Goal: Task Accomplishment & Management: Manage account settings

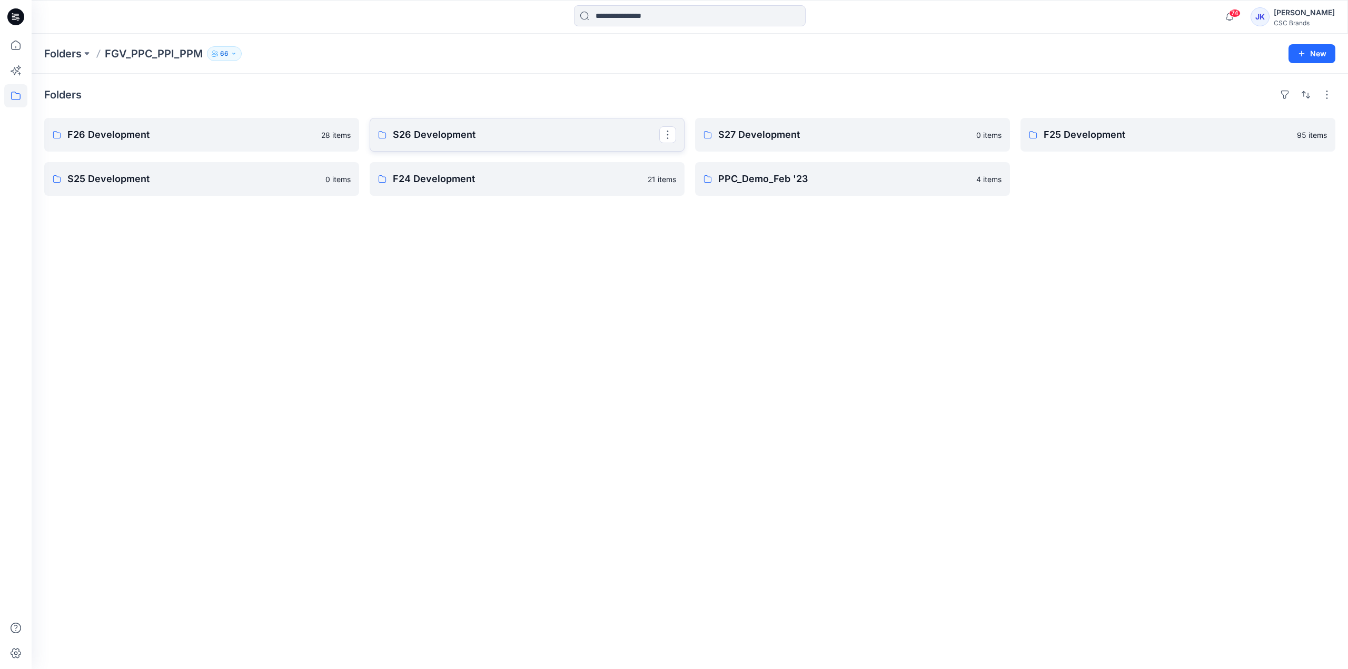
click at [498, 140] on p "S26 Development" at bounding box center [526, 134] width 266 height 15
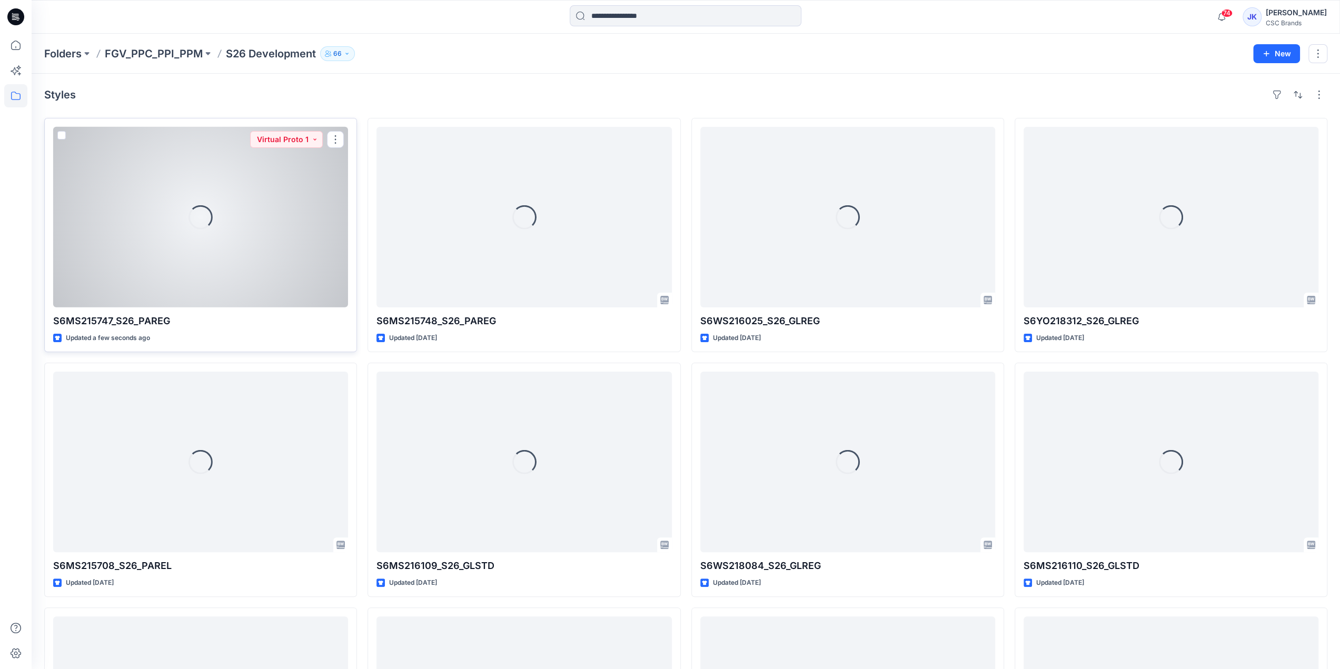
click at [257, 267] on div "Loading..." at bounding box center [200, 217] width 295 height 181
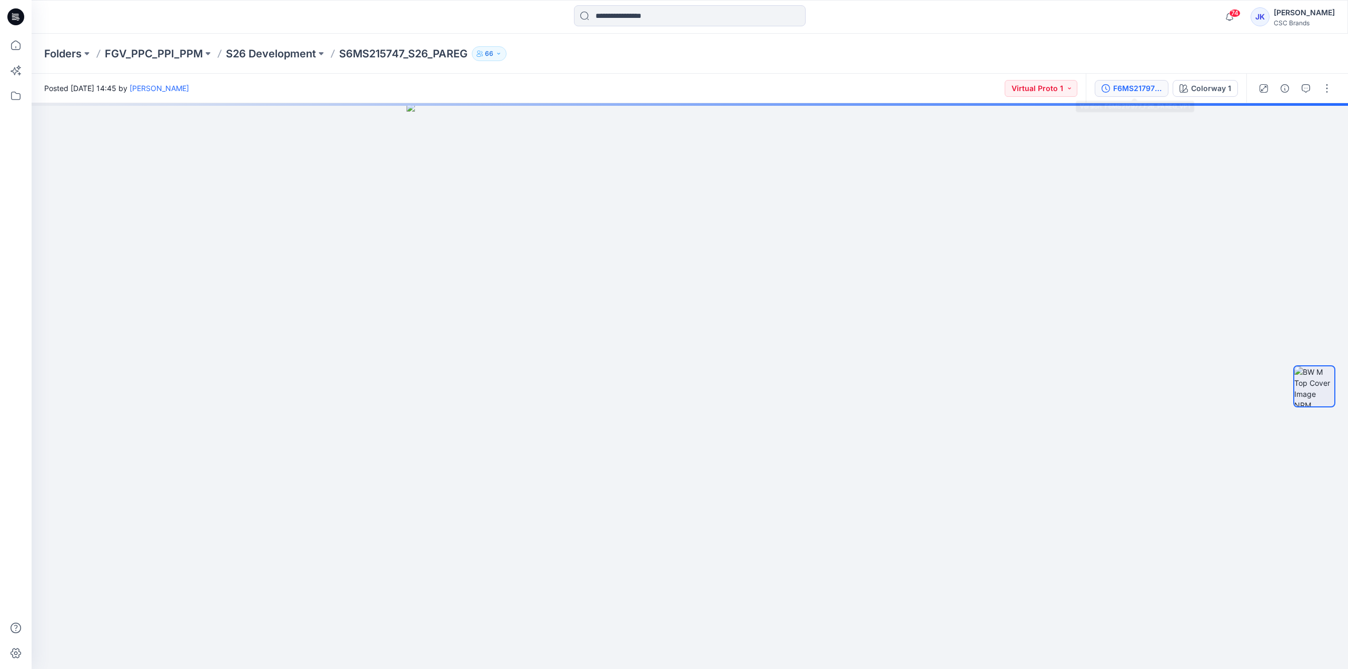
click at [1152, 92] on div "F6MS217977_F26_PAREG_VP1" at bounding box center [1137, 89] width 48 height 12
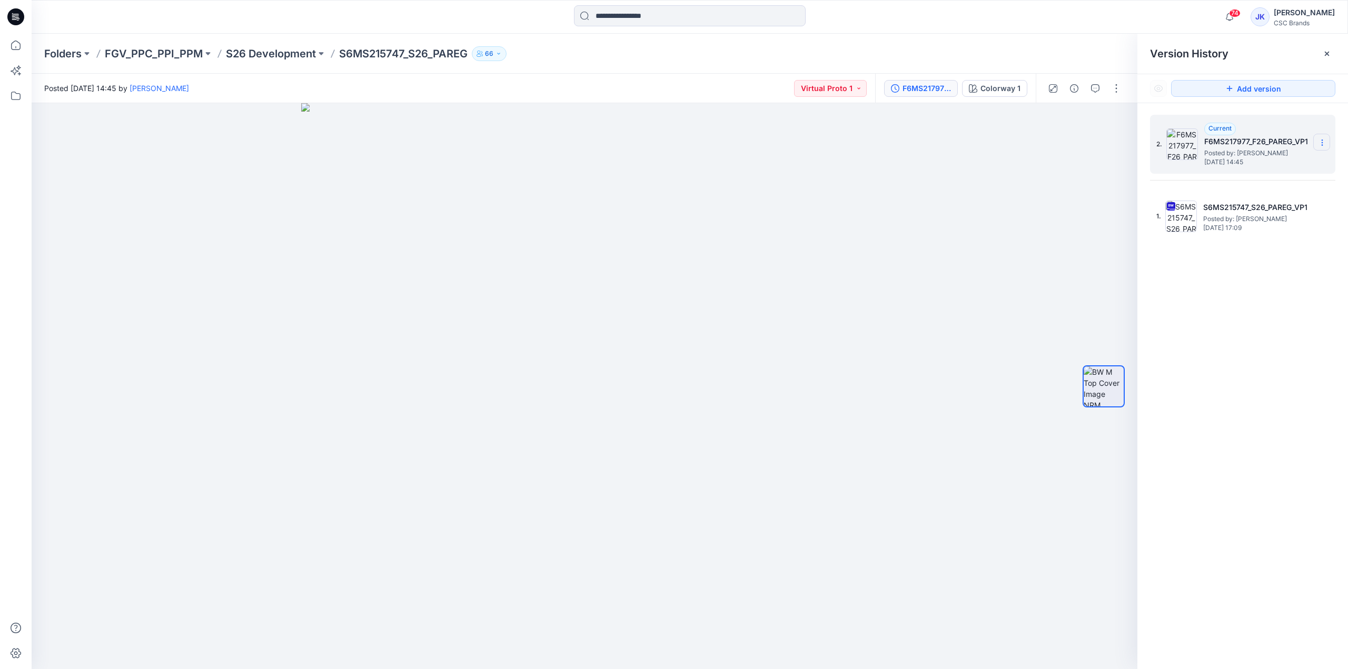
click at [1323, 141] on icon at bounding box center [1322, 142] width 8 height 8
click at [1273, 206] on span "Delete Version" at bounding box center [1248, 210] width 49 height 13
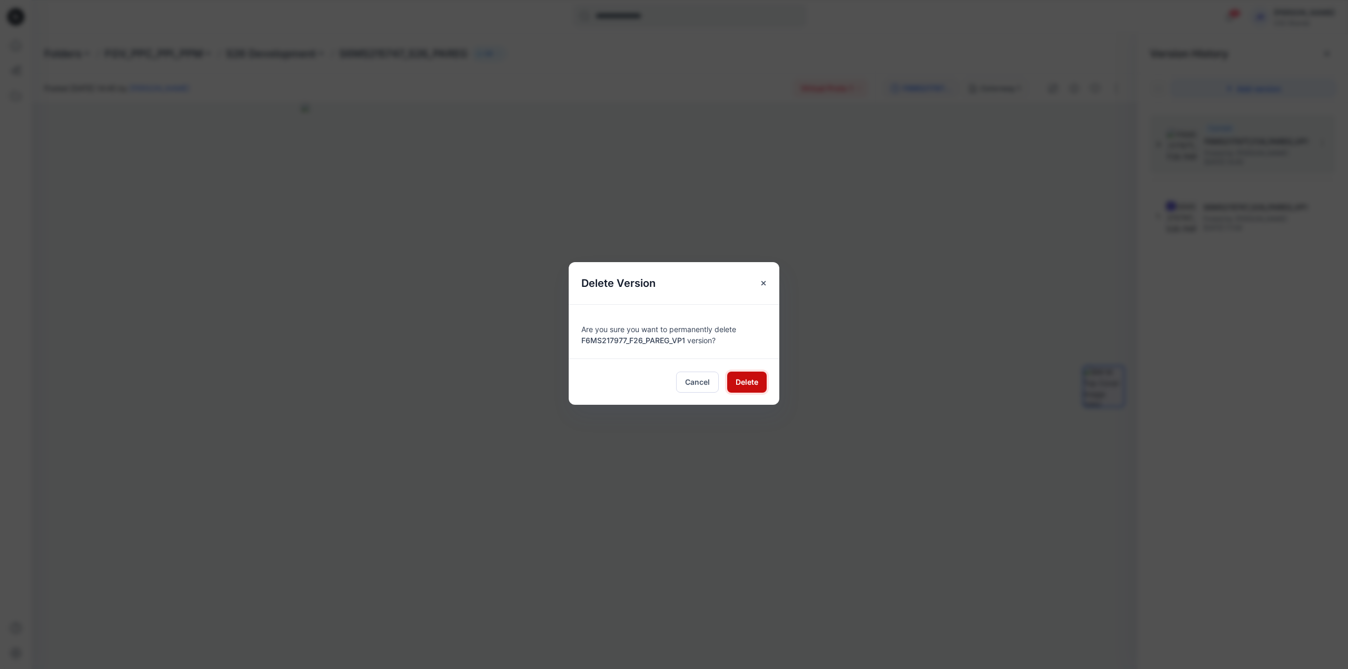
click at [734, 375] on button "Delete" at bounding box center [746, 382] width 39 height 21
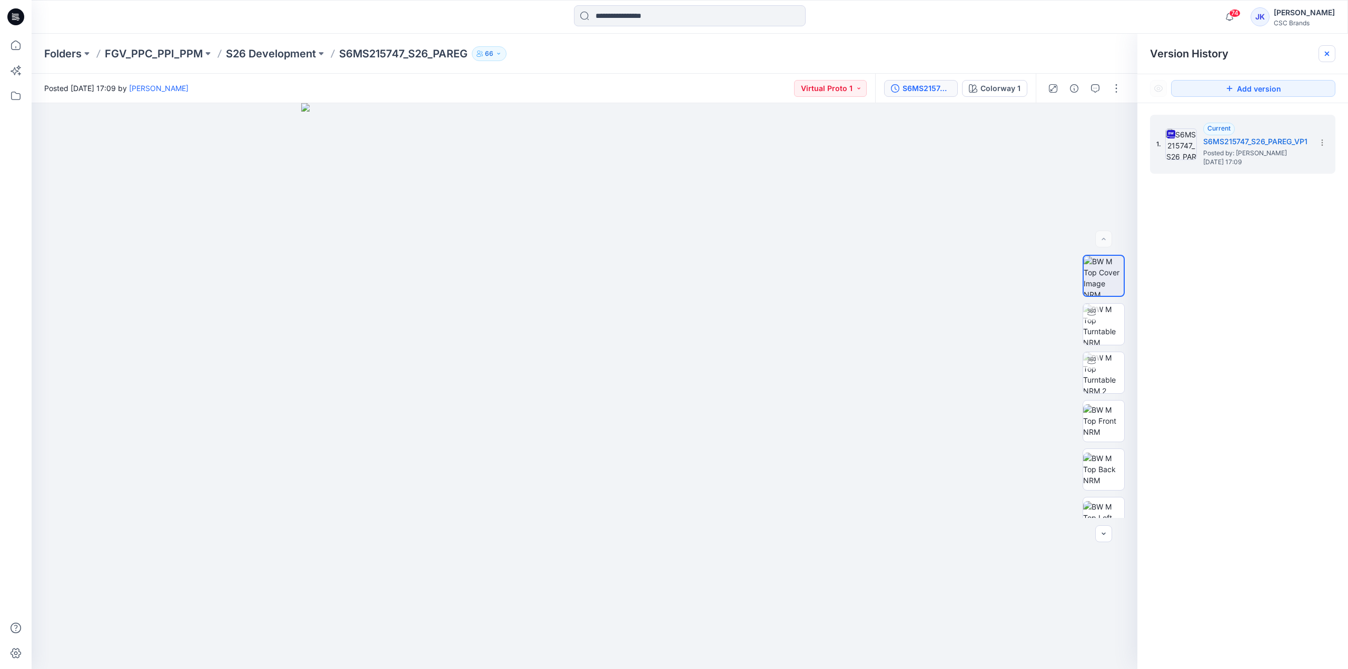
click at [1327, 53] on icon at bounding box center [1326, 54] width 4 height 4
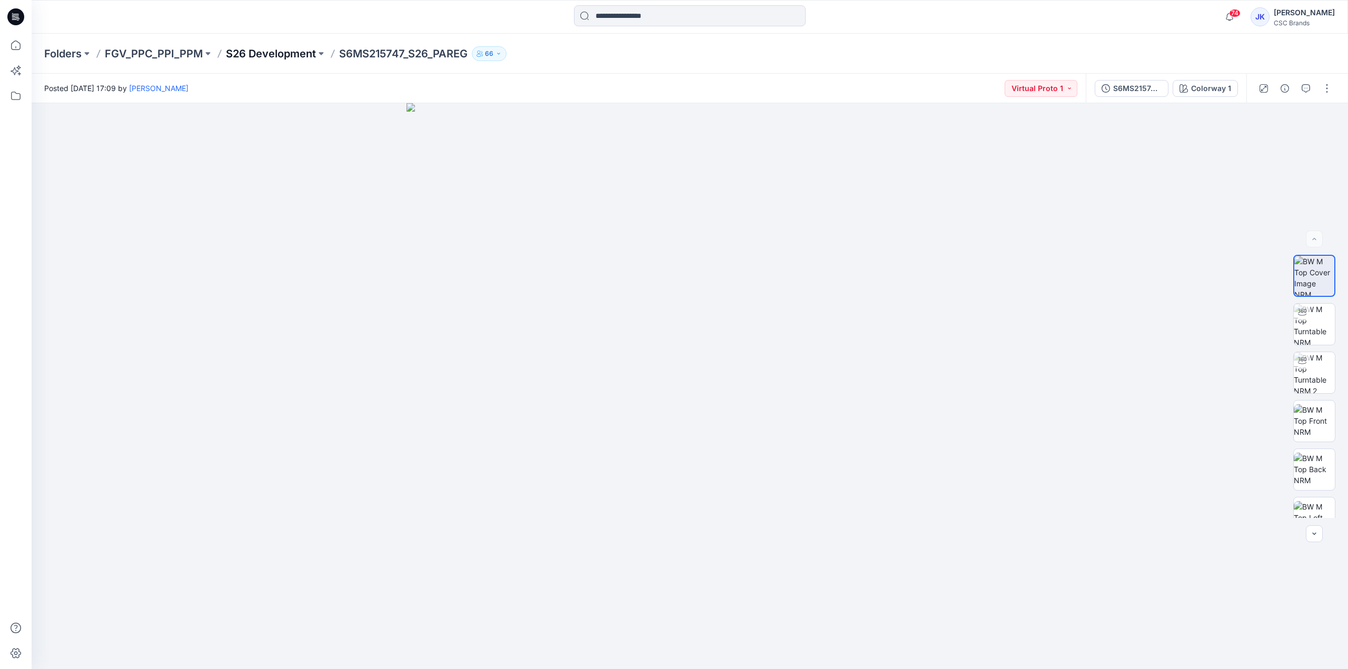
click at [288, 56] on p "S26 Development" at bounding box center [271, 53] width 90 height 15
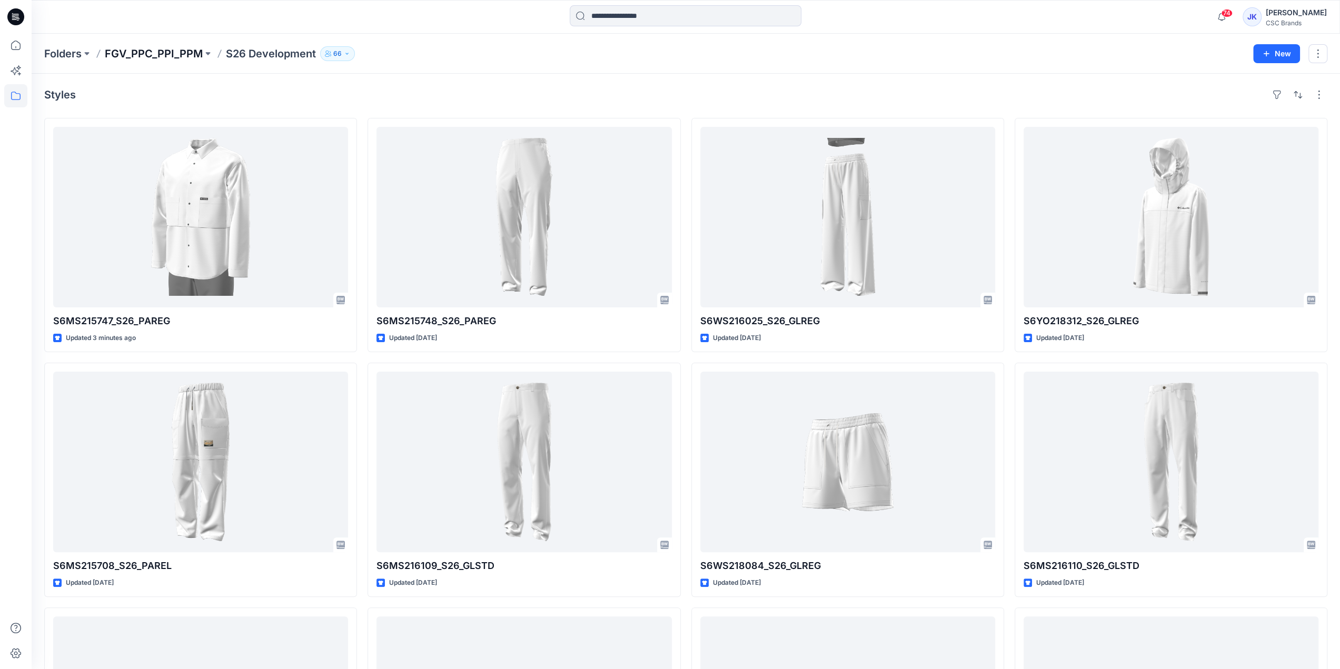
click at [189, 53] on p "FGV_PPC_PPI_PPM" at bounding box center [154, 53] width 98 height 15
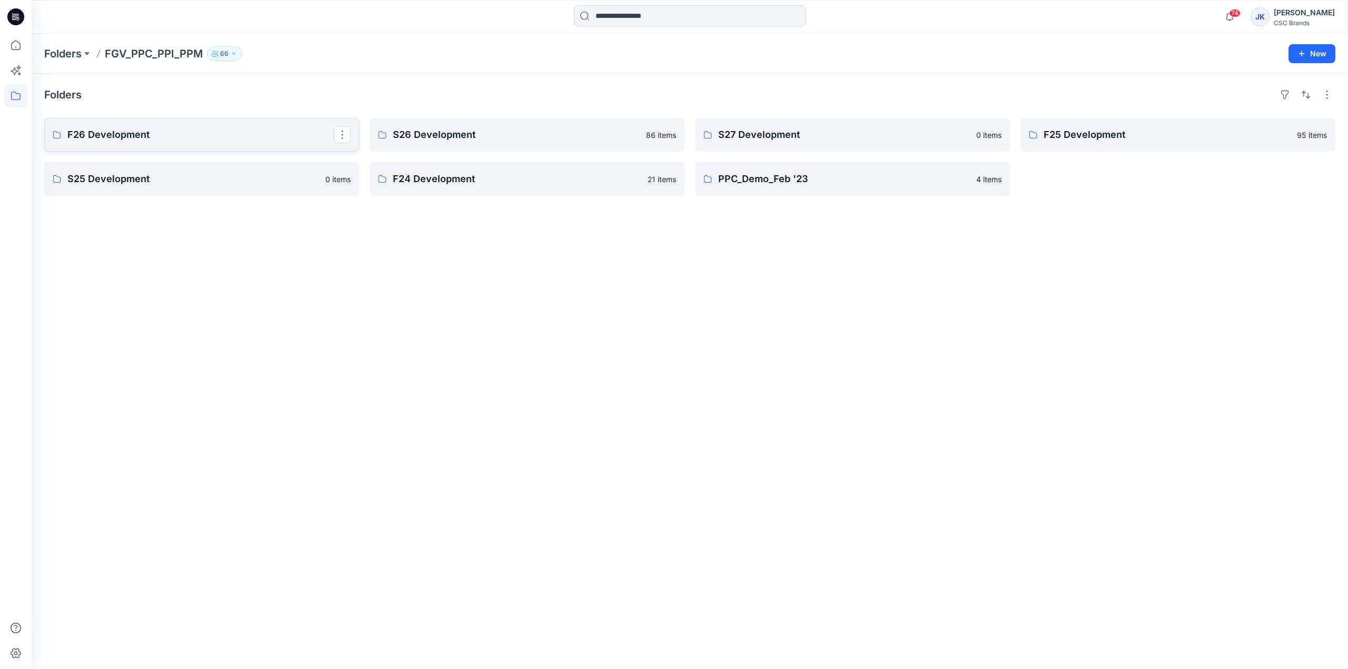
click at [227, 142] on link "F26 Development" at bounding box center [201, 135] width 315 height 34
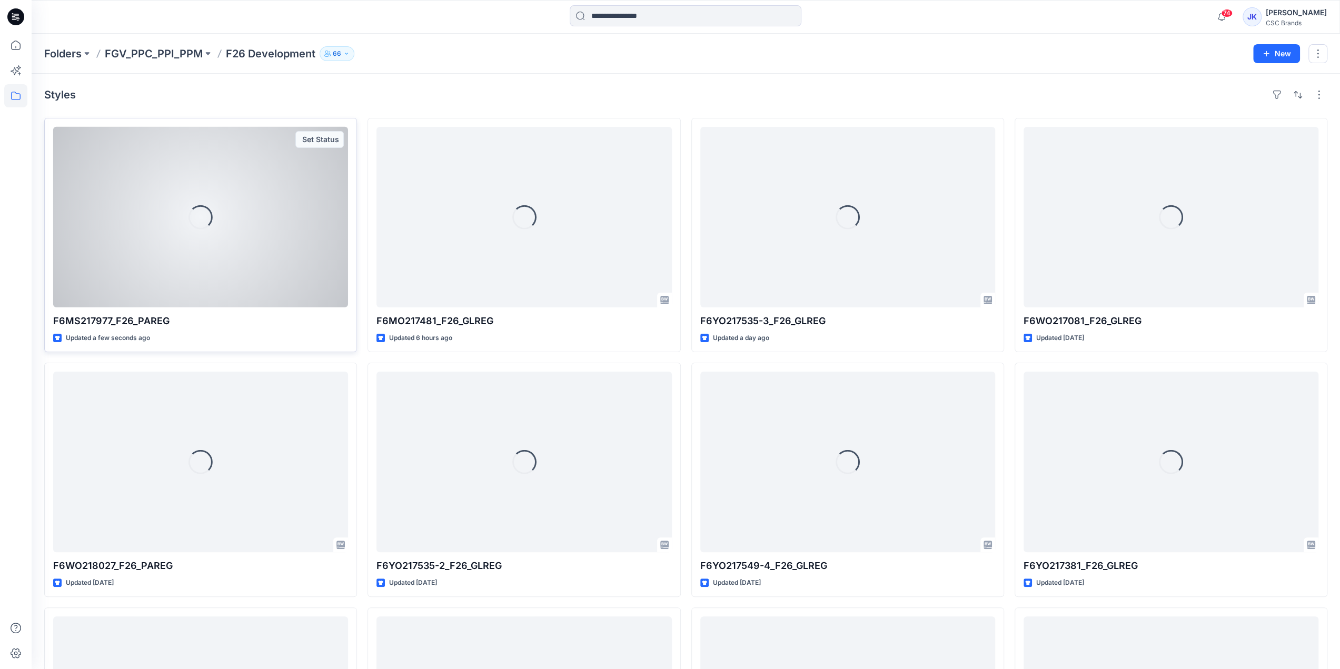
click at [323, 140] on div "Set Status" at bounding box center [319, 139] width 48 height 17
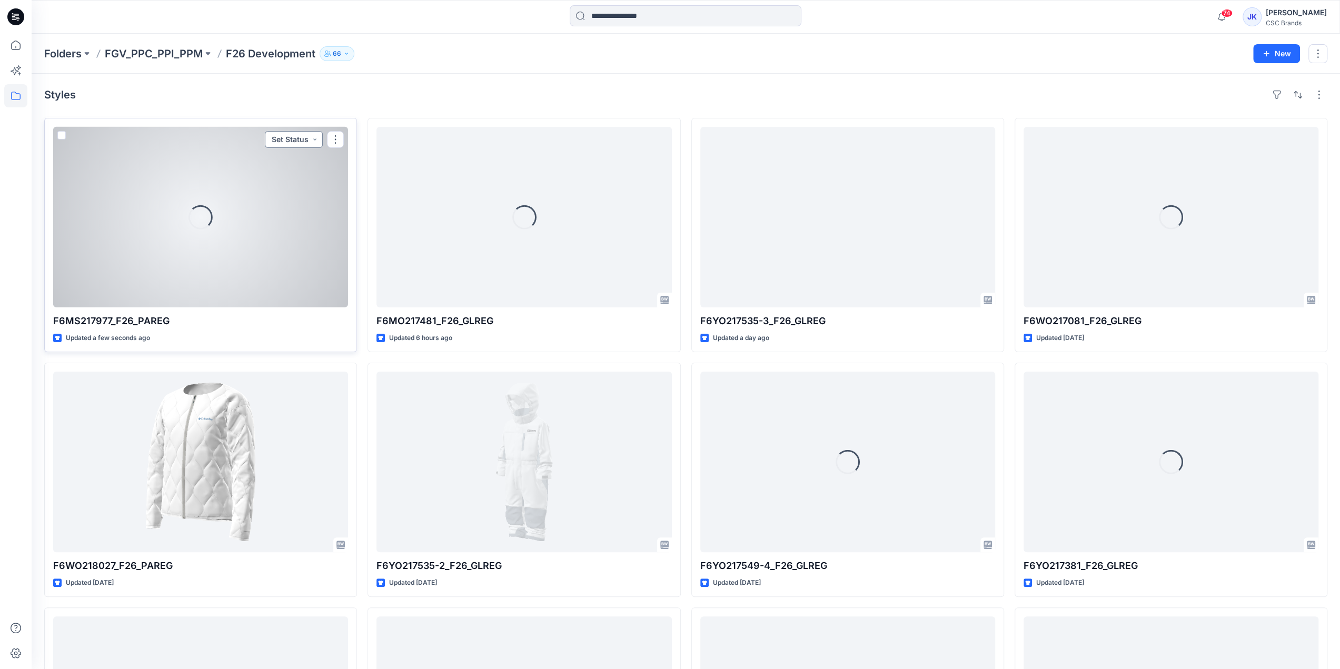
click at [304, 138] on button "Set Status" at bounding box center [294, 139] width 58 height 17
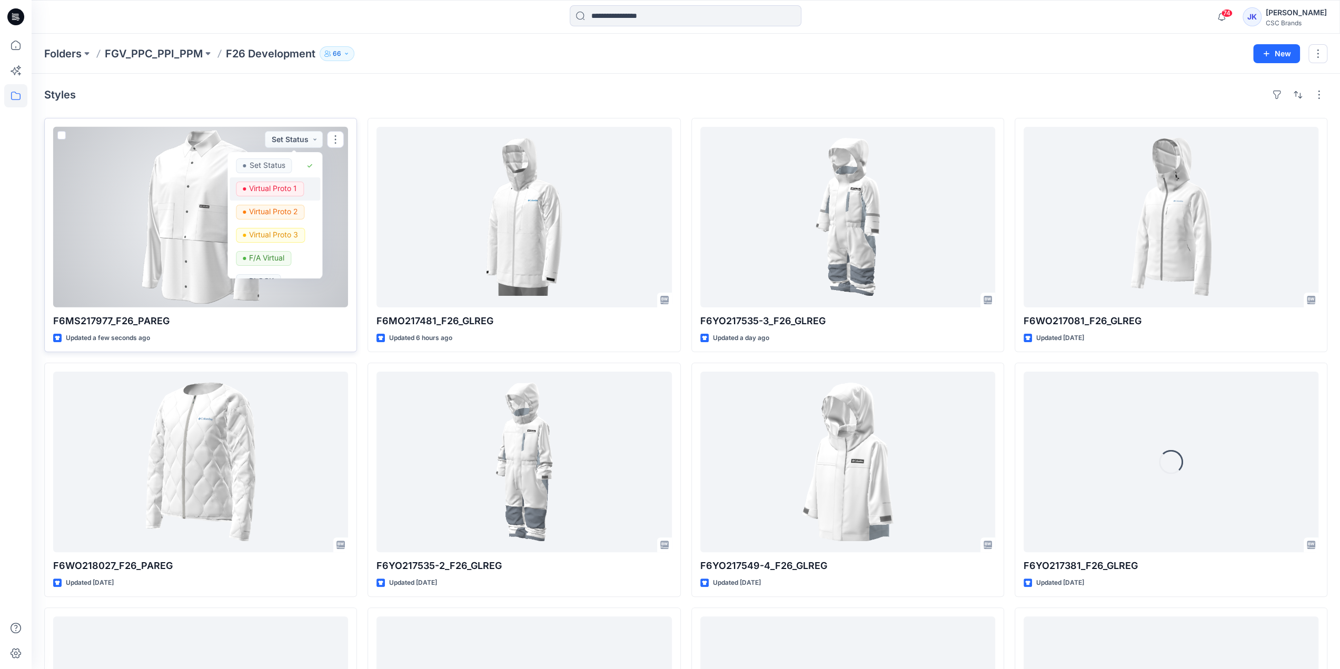
click at [290, 187] on p "Virtual Proto 1" at bounding box center [274, 189] width 48 height 14
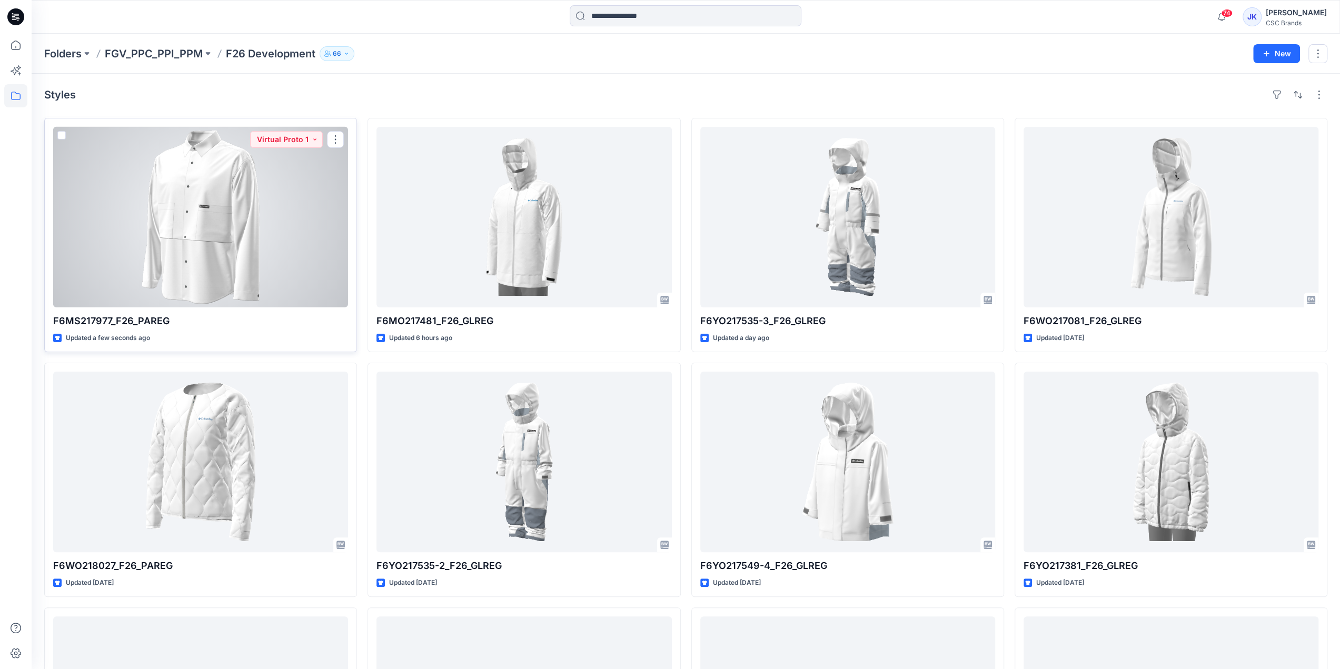
click at [190, 215] on div at bounding box center [200, 217] width 295 height 181
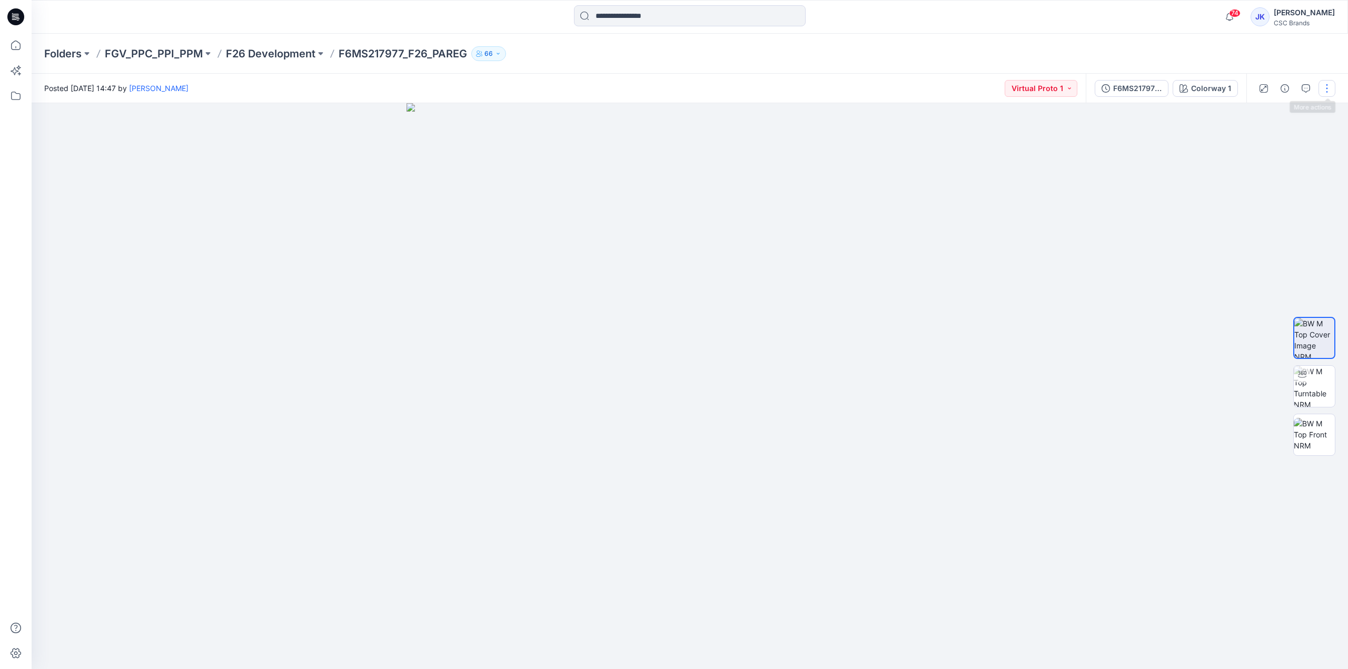
click at [1329, 87] on button "button" at bounding box center [1326, 88] width 17 height 17
click at [1282, 143] on button "Edit" at bounding box center [1282, 142] width 97 height 19
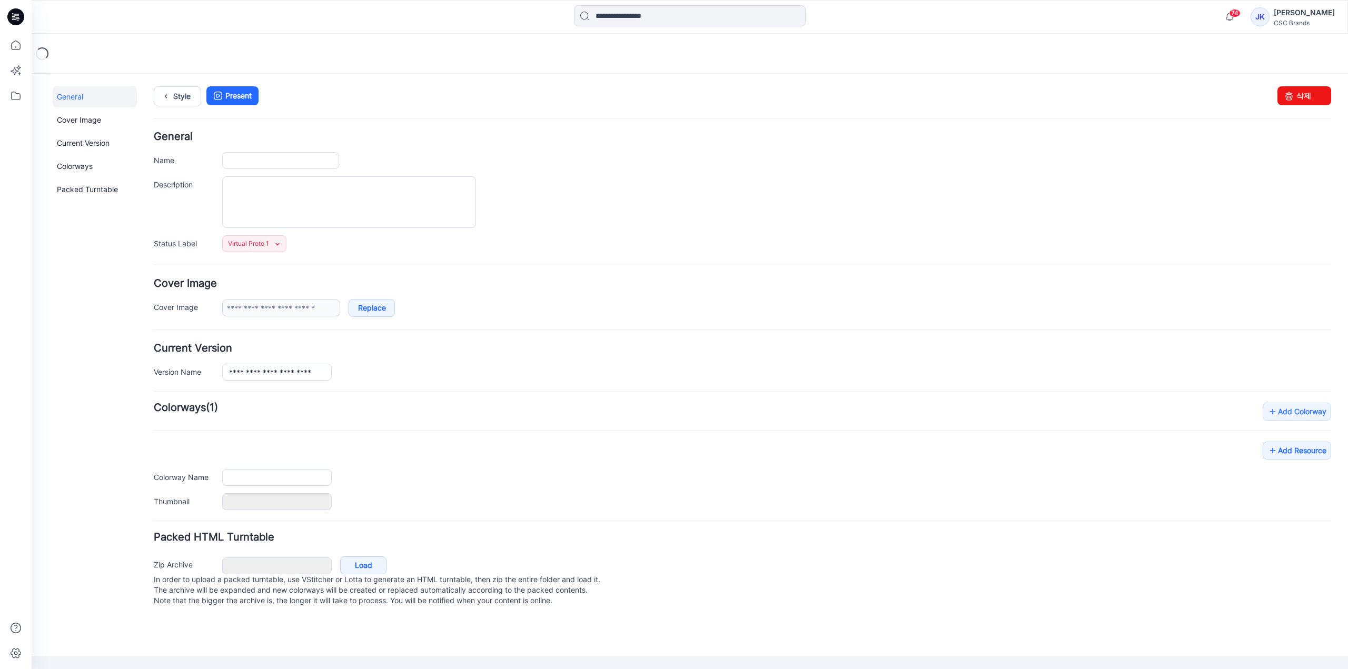
type input "**********"
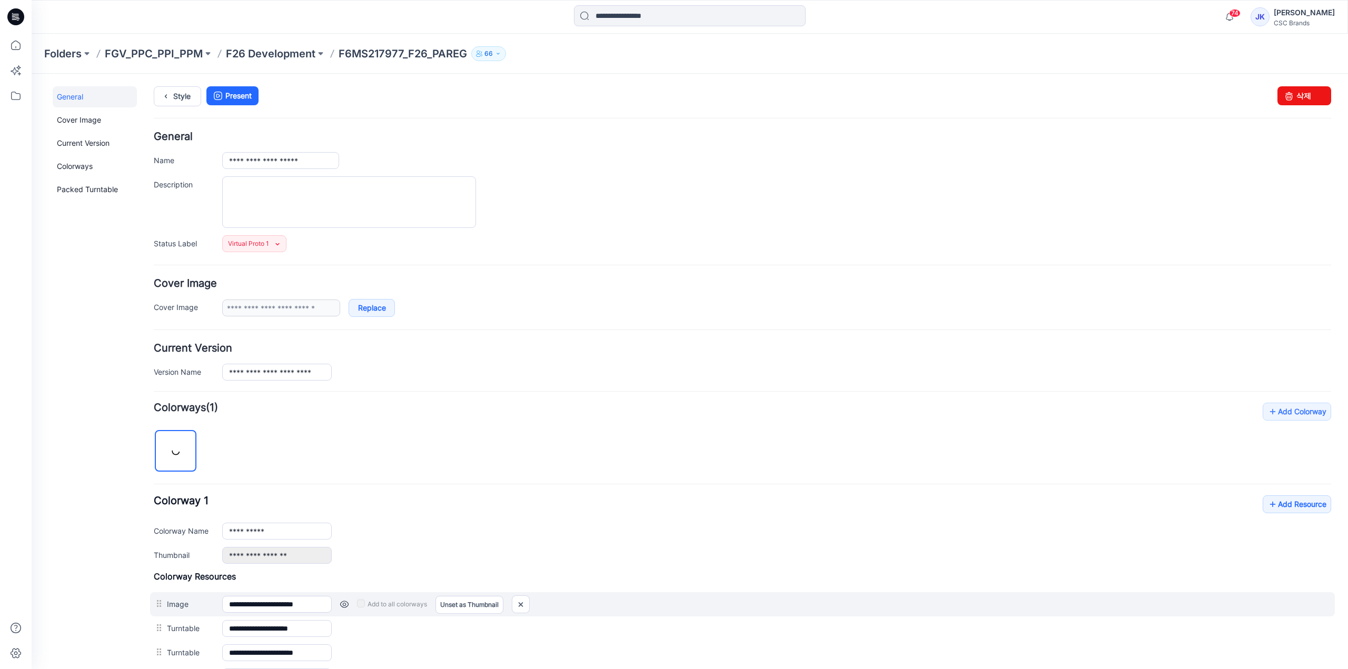
scroll to position [160, 0]
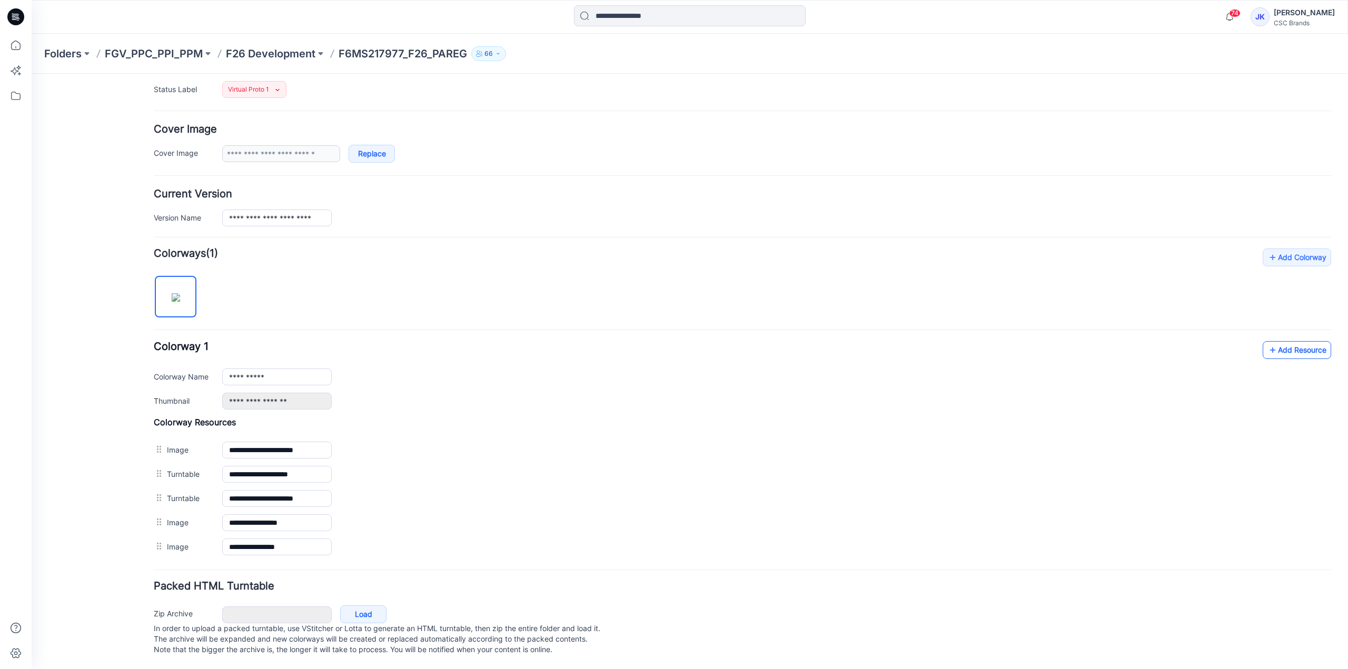
click at [1267, 342] on icon at bounding box center [1272, 350] width 11 height 17
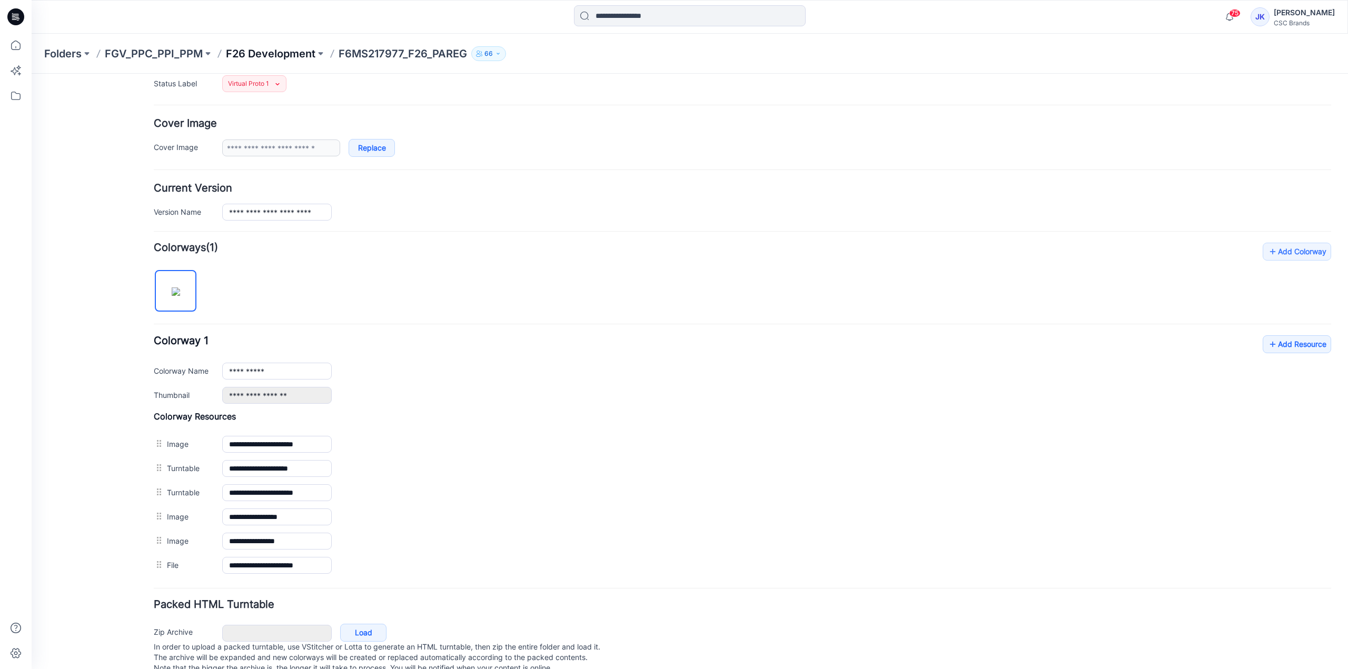
click at [286, 55] on p "F26 Development" at bounding box center [270, 53] width 89 height 15
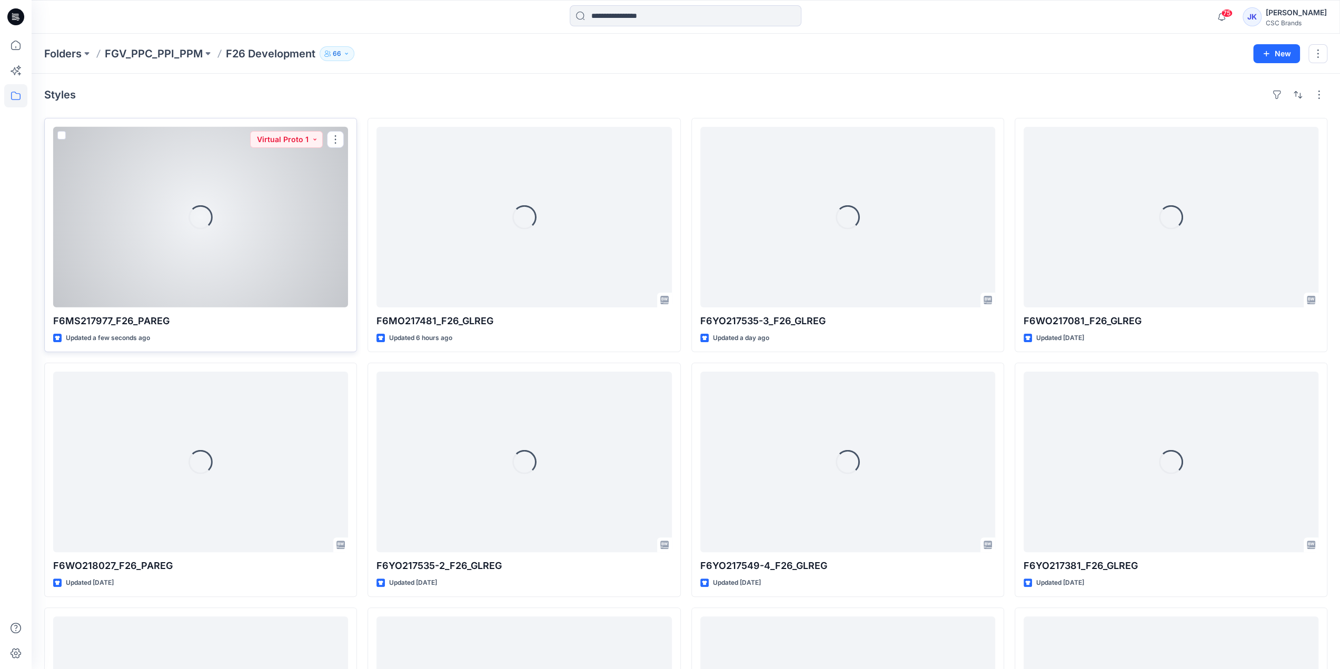
click at [177, 261] on div "Loading..." at bounding box center [200, 217] width 295 height 181
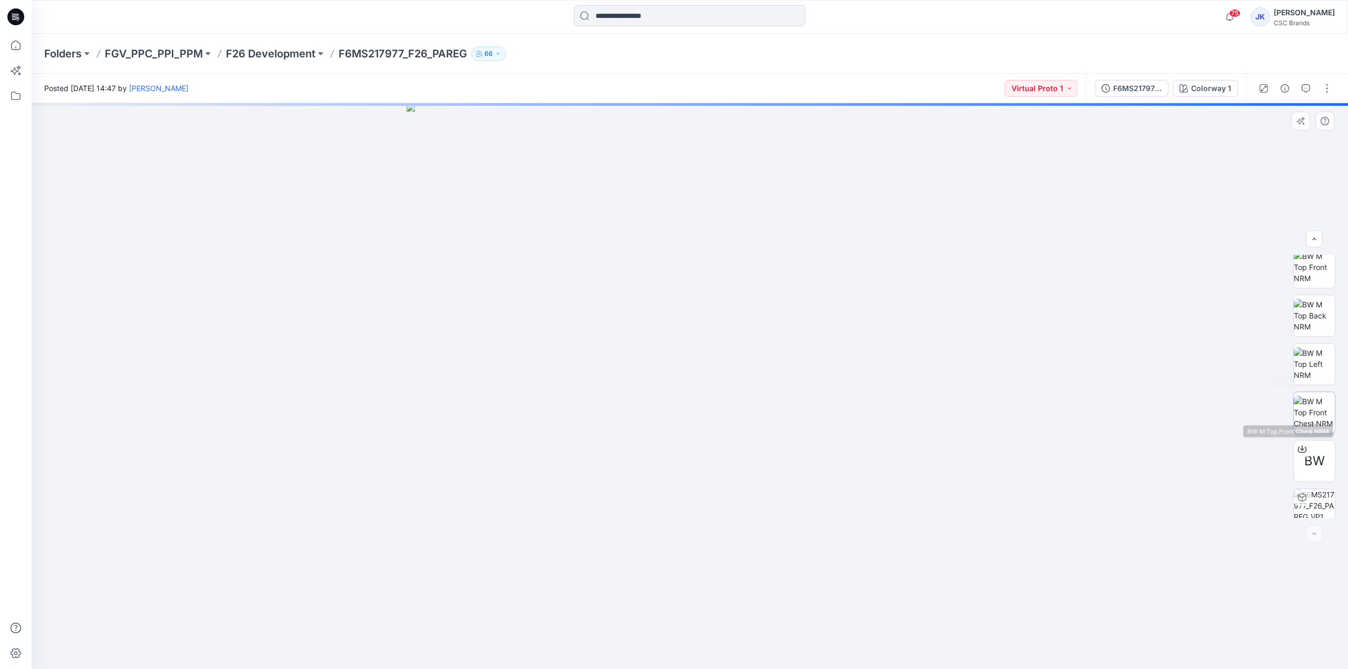
scroll to position [166, 0]
